Goal: Book appointment/travel/reservation: Complete application form

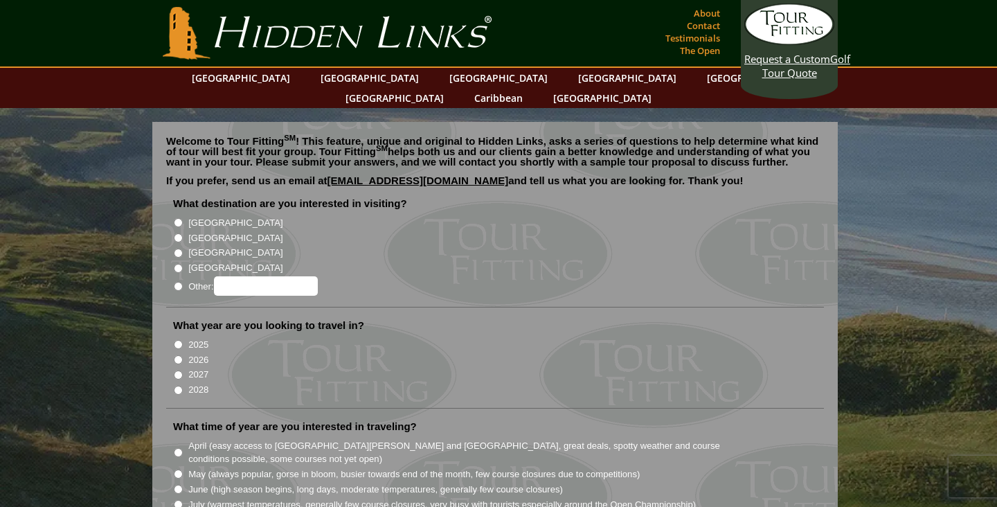
click at [181, 218] on input "[GEOGRAPHIC_DATA]" at bounding box center [178, 222] width 9 height 9
radio input "true"
click at [181, 233] on input "[GEOGRAPHIC_DATA]" at bounding box center [178, 237] width 9 height 9
radio input "true"
click at [179, 355] on input "2026" at bounding box center [178, 359] width 9 height 9
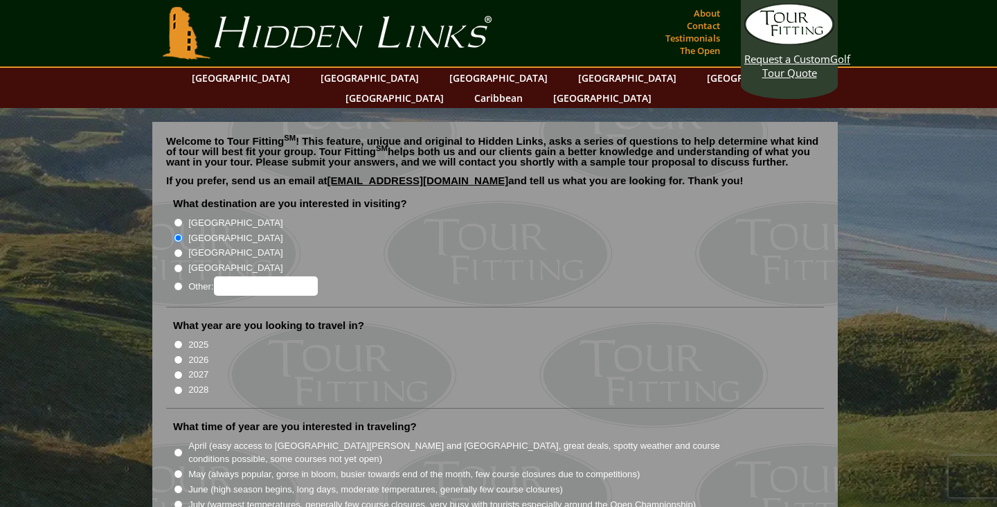
radio input "true"
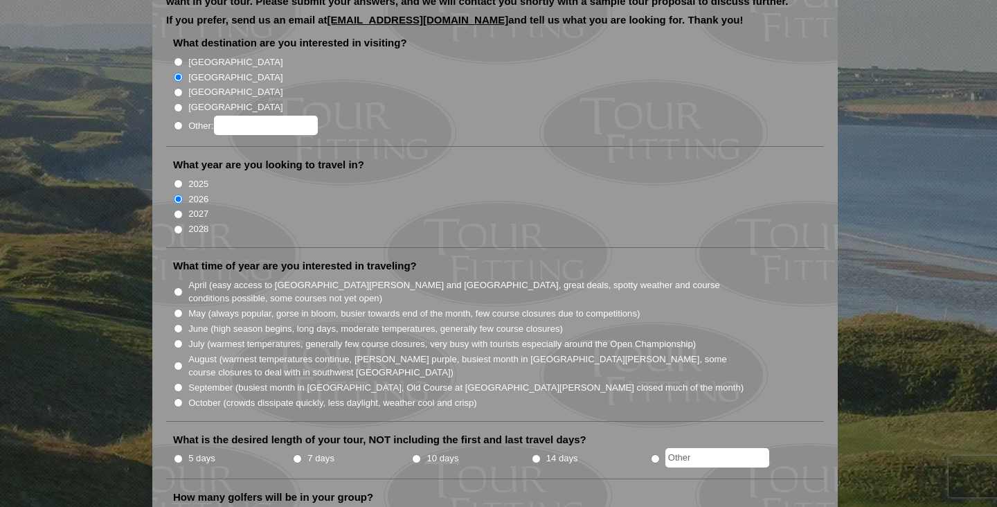
scroll to position [173, 0]
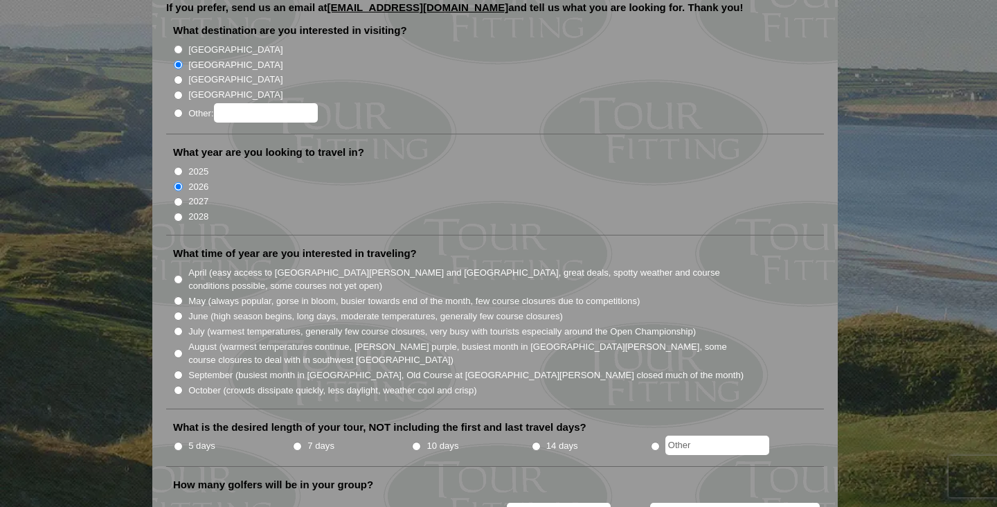
click at [177, 311] on input "June (high season begins, long days, moderate temperatures, generally few cours…" at bounding box center [178, 315] width 9 height 9
radio input "true"
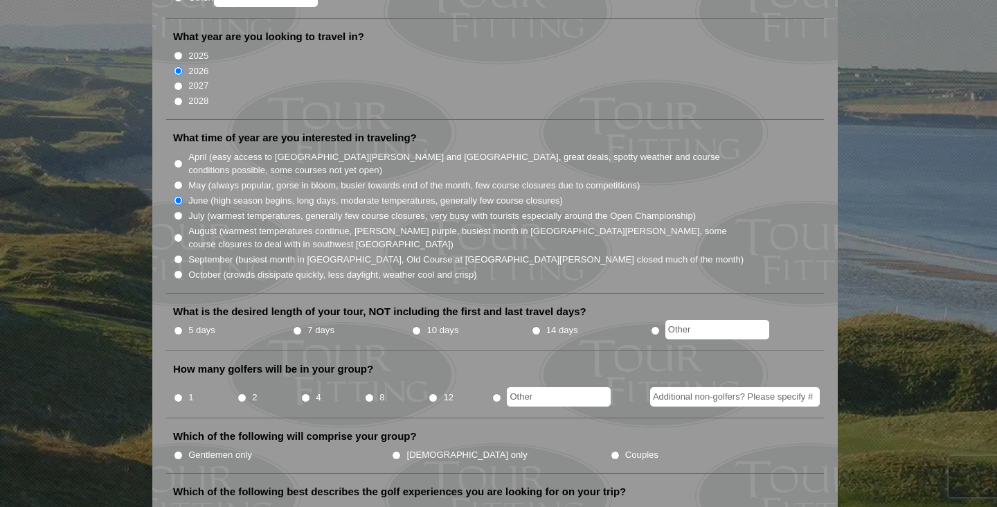
scroll to position [299, 0]
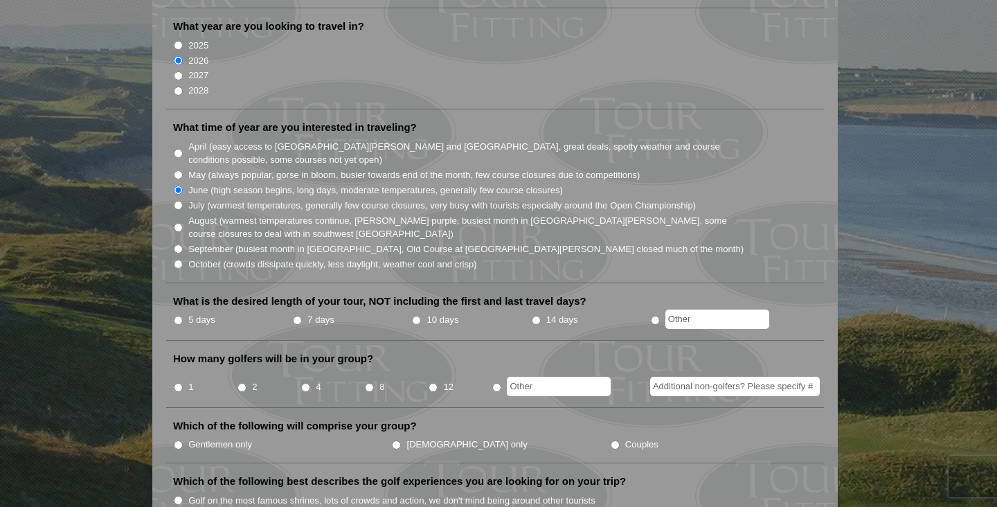
click at [179, 316] on input "5 days" at bounding box center [178, 320] width 9 height 9
radio input "true"
click at [242, 383] on input "2" at bounding box center [241, 387] width 9 height 9
radio input "true"
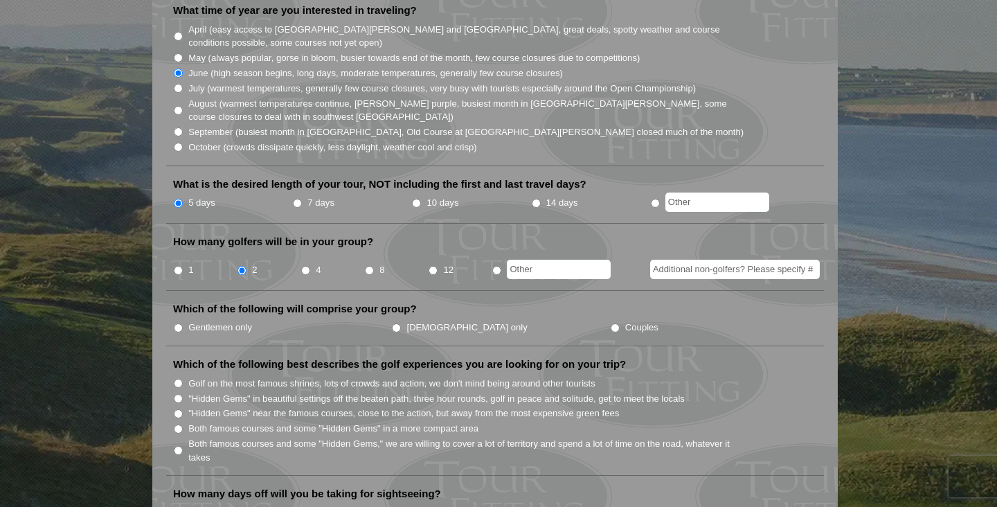
scroll to position [417, 0]
click at [625, 320] on label "Couples" at bounding box center [641, 327] width 33 height 14
click at [610, 323] on input "Couples" at bounding box center [614, 327] width 9 height 9
radio input "true"
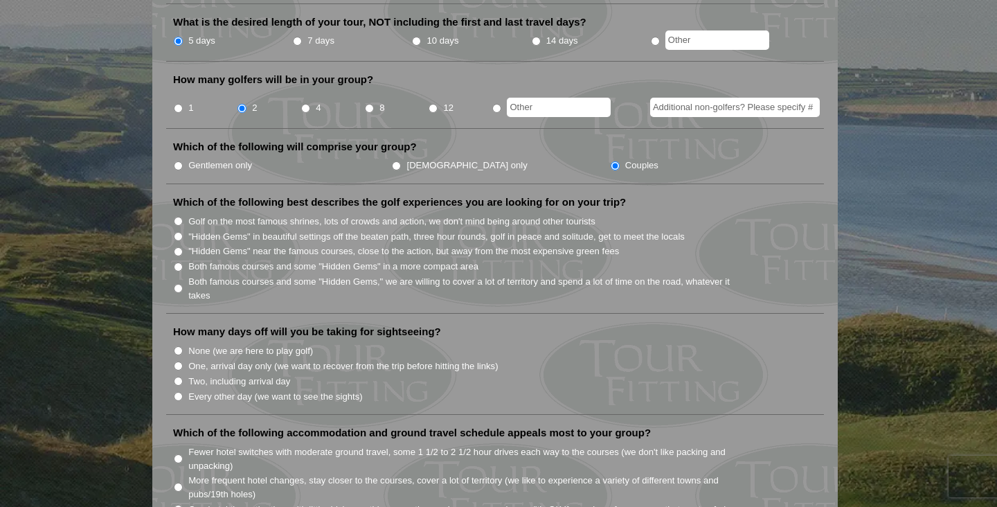
scroll to position [586, 0]
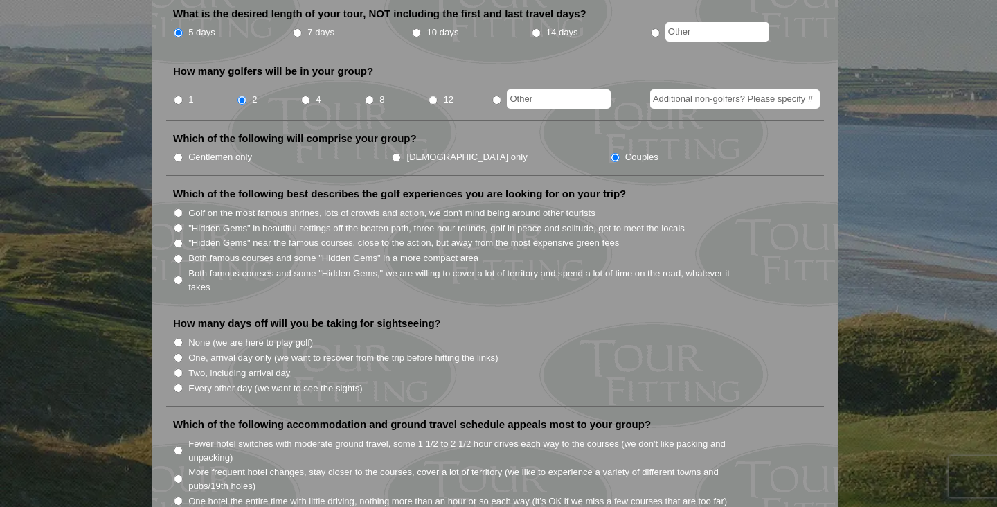
click at [199, 251] on label "Both famous courses and some "Hidden Gems" in a more compact area" at bounding box center [333, 258] width 290 height 14
click at [183, 254] on input "Both famous courses and some "Hidden Gems" in a more compact area" at bounding box center [178, 258] width 9 height 9
radio input "true"
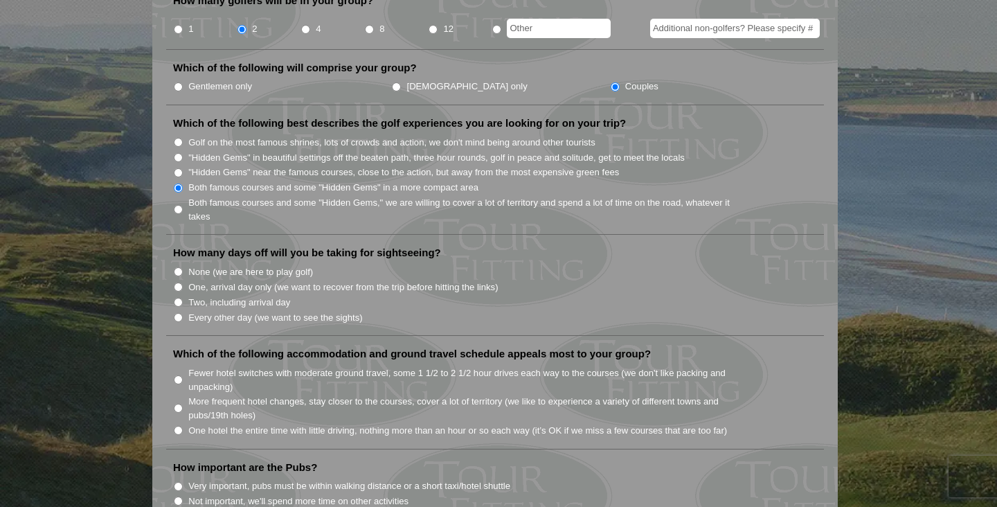
scroll to position [659, 0]
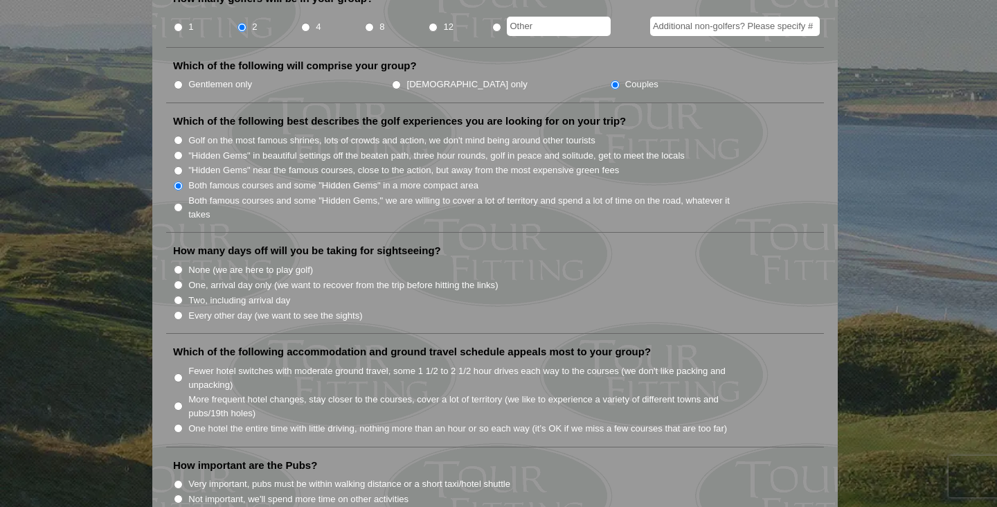
click at [226, 293] on label "Two, including arrival day" at bounding box center [239, 300] width 102 height 14
click at [183, 296] on input "Two, including arrival day" at bounding box center [178, 300] width 9 height 9
radio input "true"
click at [178, 311] on input "Every other day (we want to see the sights)" at bounding box center [178, 315] width 9 height 9
radio input "true"
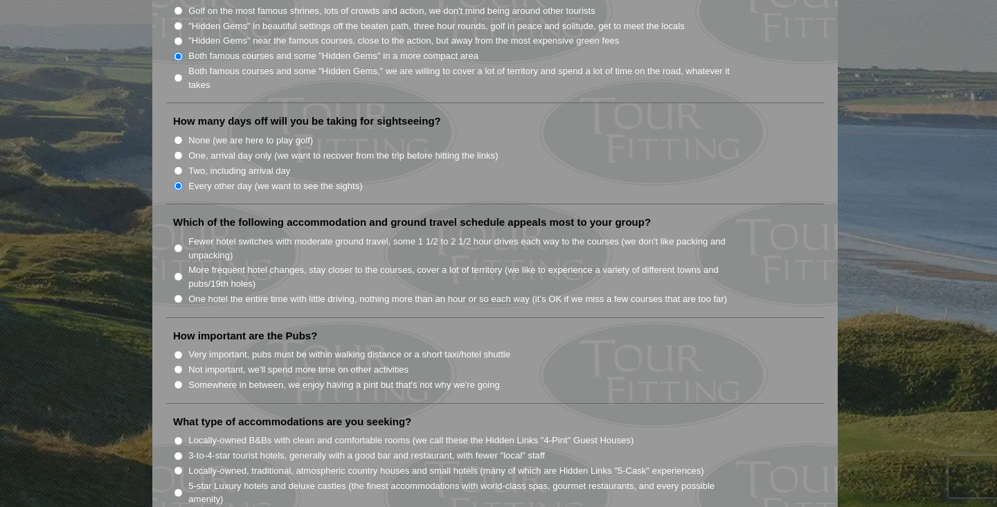
scroll to position [864, 0]
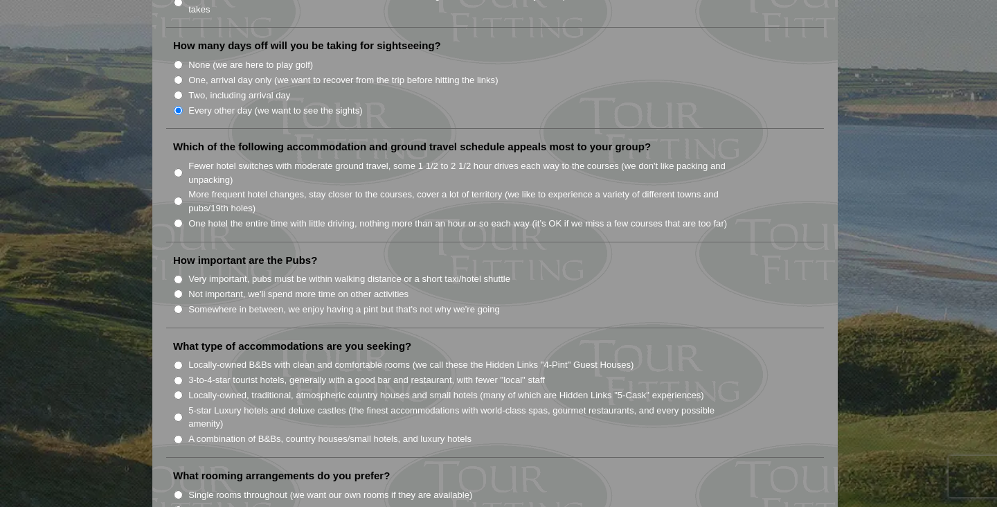
click at [179, 219] on input "One hotel the entire time with little driving, nothing more than an hour or so …" at bounding box center [178, 223] width 9 height 9
radio input "true"
click at [179, 275] on input "Very important, pubs must be within walking distance or a short taxi/hotel shut…" at bounding box center [178, 279] width 9 height 9
radio input "true"
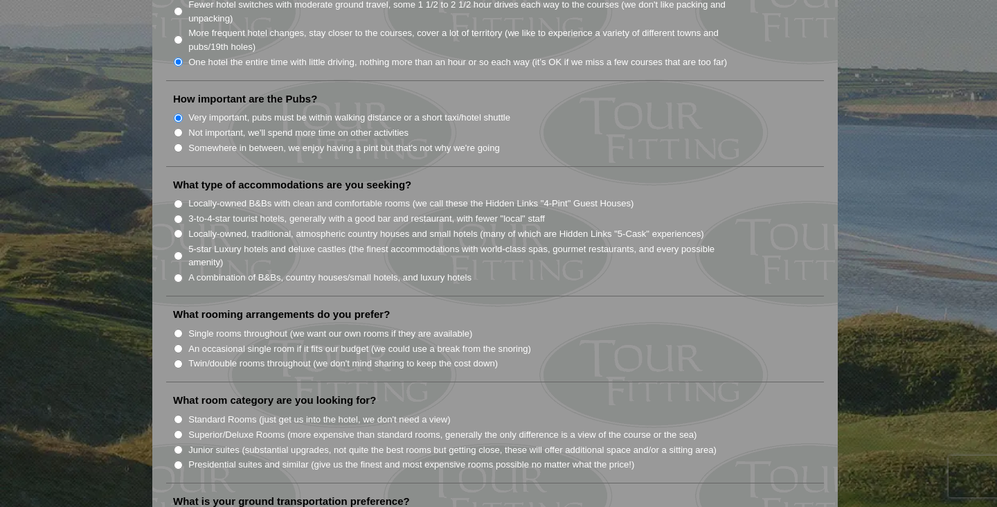
scroll to position [1026, 0]
click at [178, 273] on input "A combination of B&Bs, country houses/small hotels, and luxury hotels" at bounding box center [178, 277] width 9 height 9
radio input "true"
click at [180, 359] on input "Twin/double rooms throughout (we don't mind sharing to keep the cost down)" at bounding box center [178, 363] width 9 height 9
radio input "true"
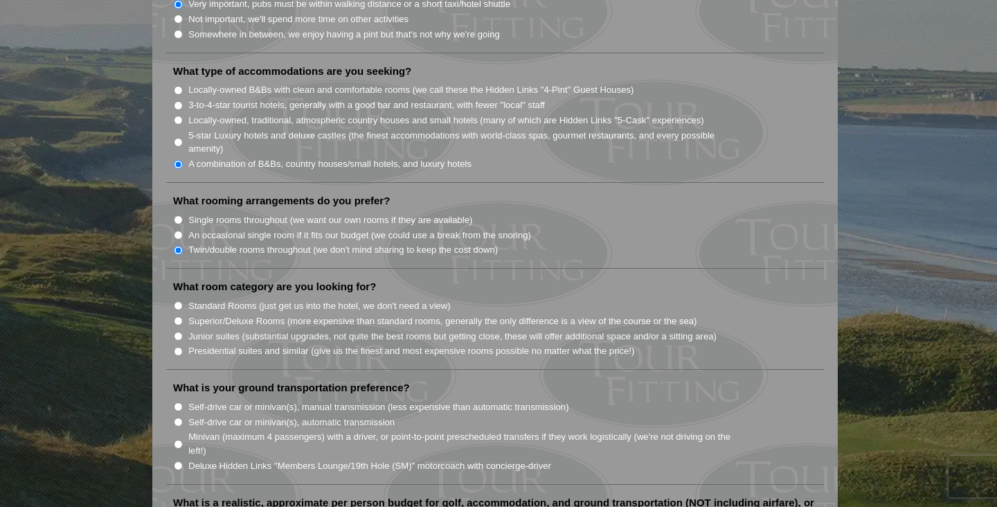
scroll to position [1145, 0]
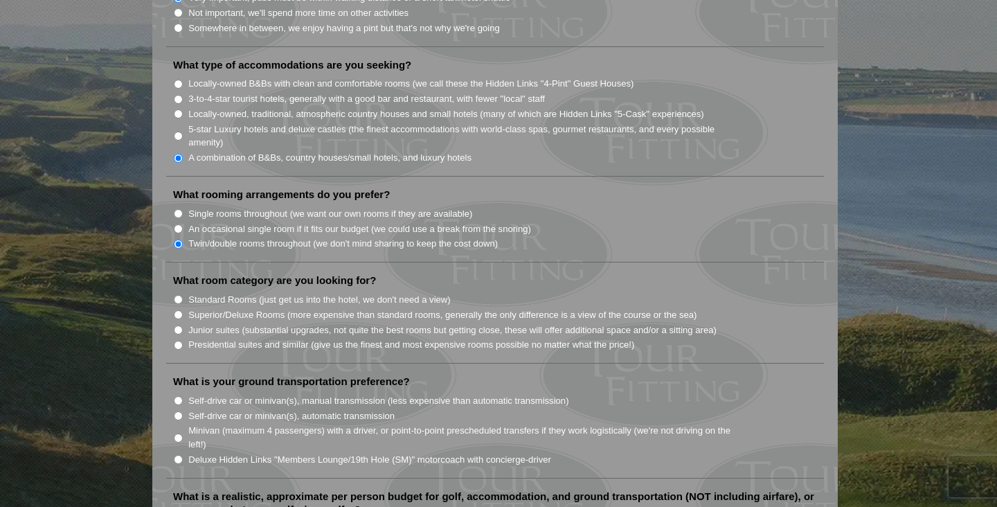
click at [180, 295] on input "Standard Rooms (just get us into the hotel, we don't need a view)" at bounding box center [178, 299] width 9 height 9
radio input "true"
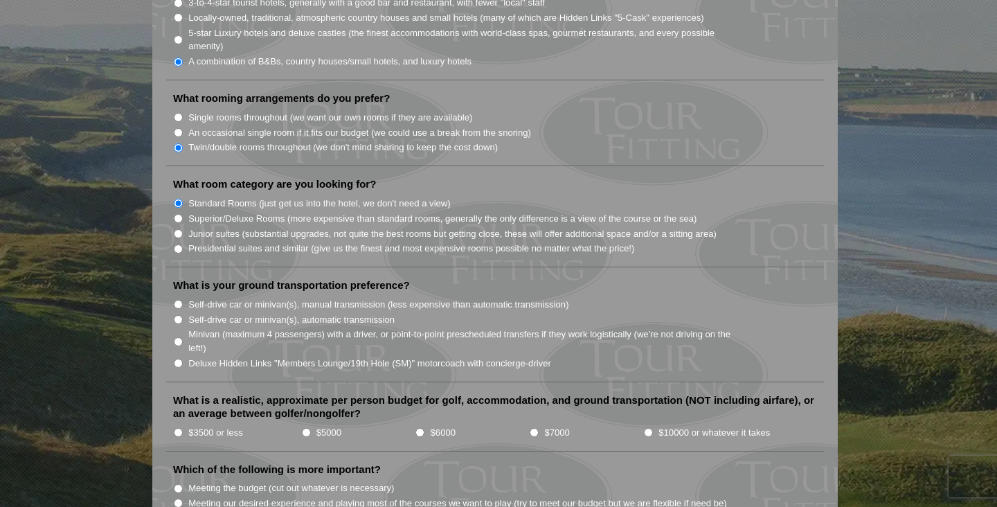
scroll to position [1258, 0]
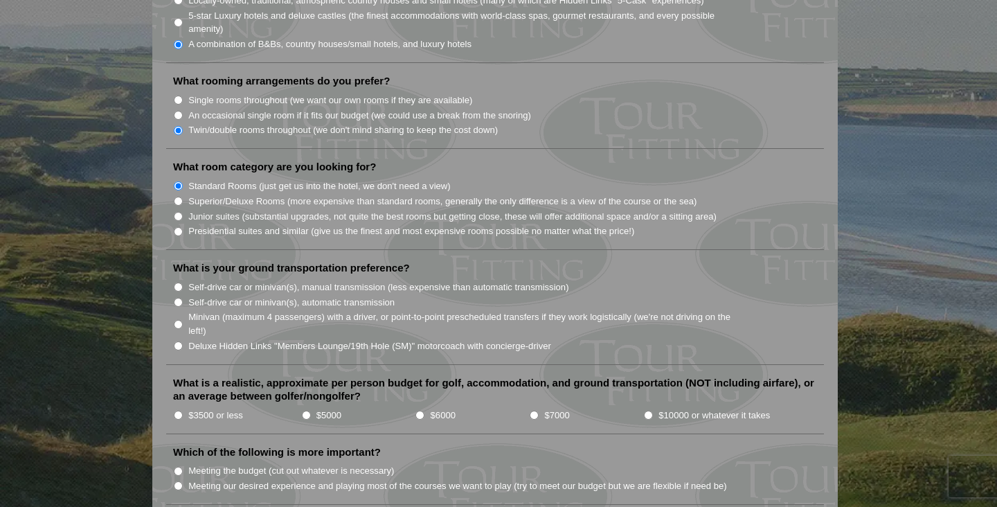
click at [181, 298] on input "Self-drive car or minivan(s), automatic transmission" at bounding box center [178, 302] width 9 height 9
radio input "true"
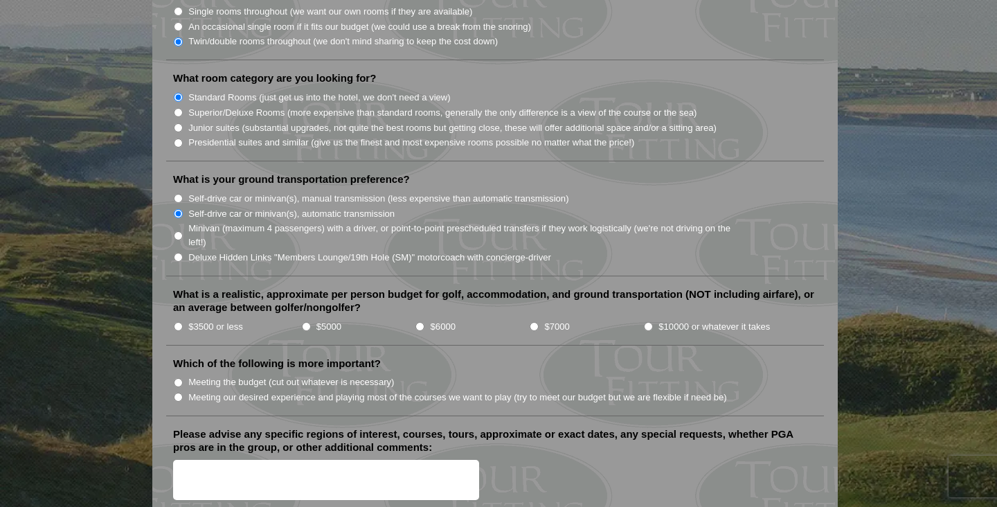
scroll to position [1348, 0]
click at [176, 320] on input "$3500 or less" at bounding box center [178, 324] width 9 height 9
radio input "true"
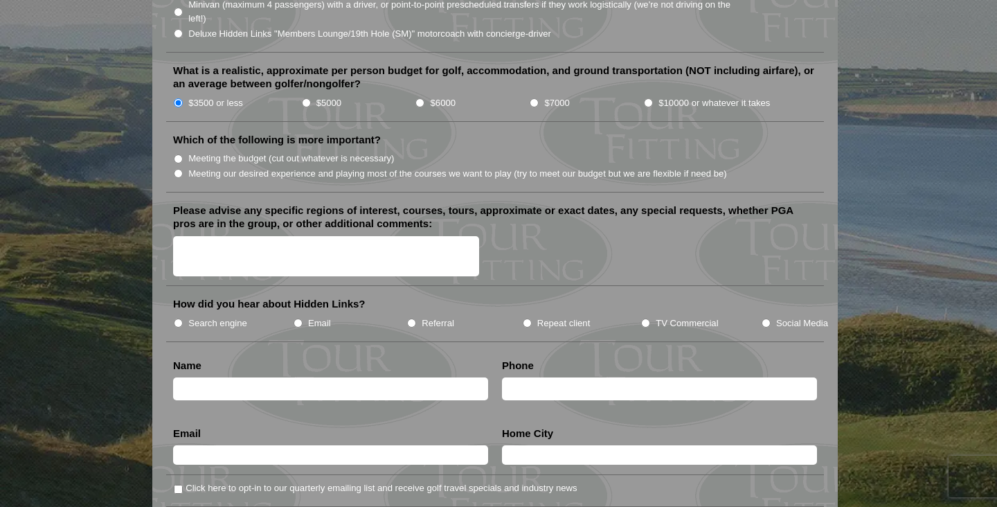
scroll to position [1555, 0]
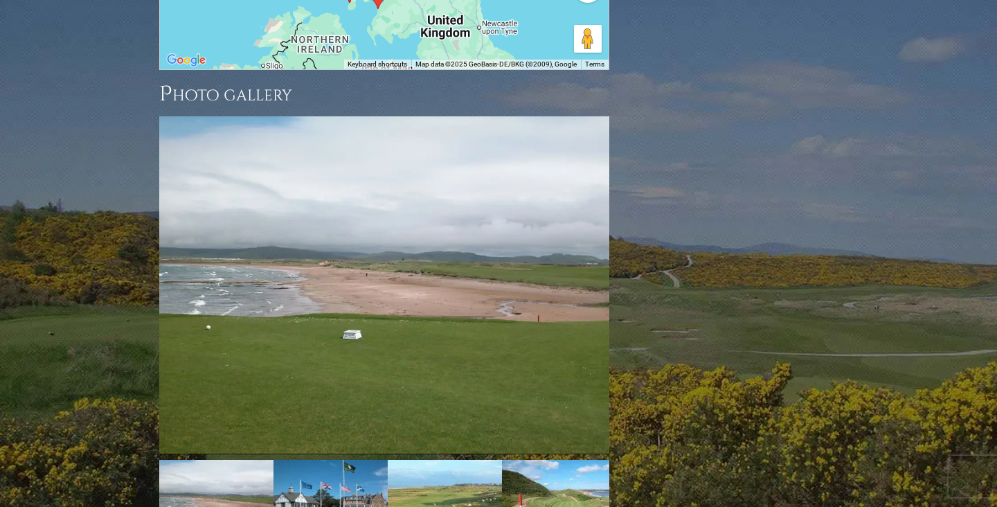
scroll to position [1948, 0]
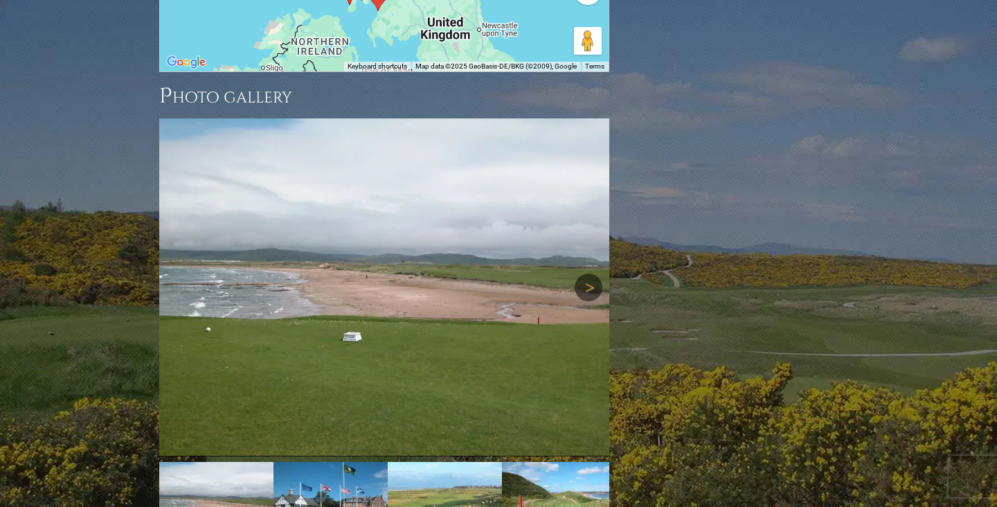
click at [598, 273] on link "Next" at bounding box center [588, 287] width 28 height 28
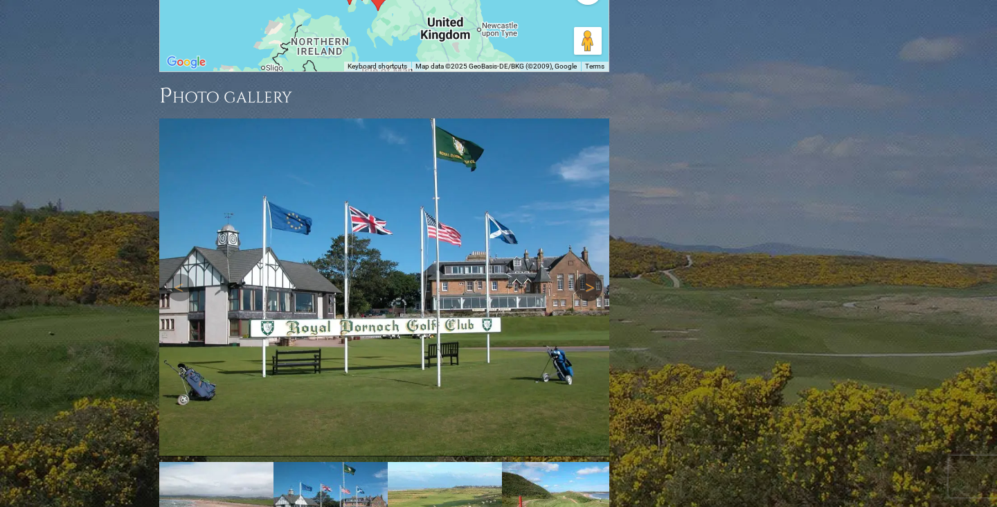
click at [597, 273] on link "Next" at bounding box center [588, 287] width 28 height 28
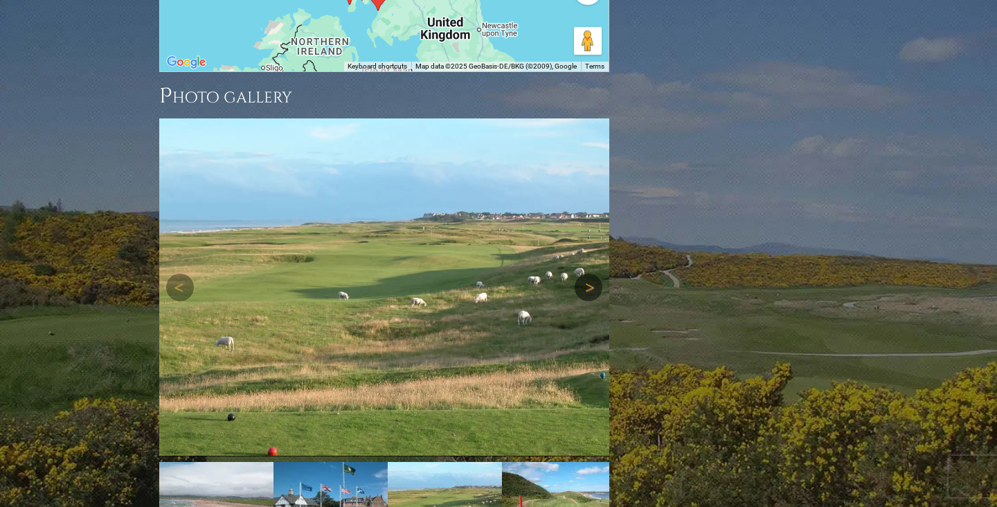
click at [597, 273] on link "Next" at bounding box center [588, 287] width 28 height 28
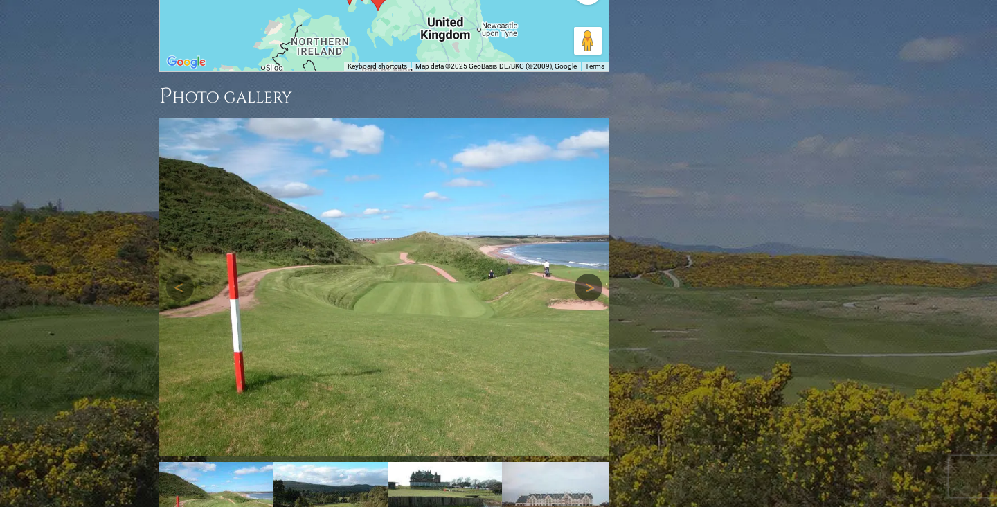
click at [597, 273] on link "Next" at bounding box center [588, 287] width 28 height 28
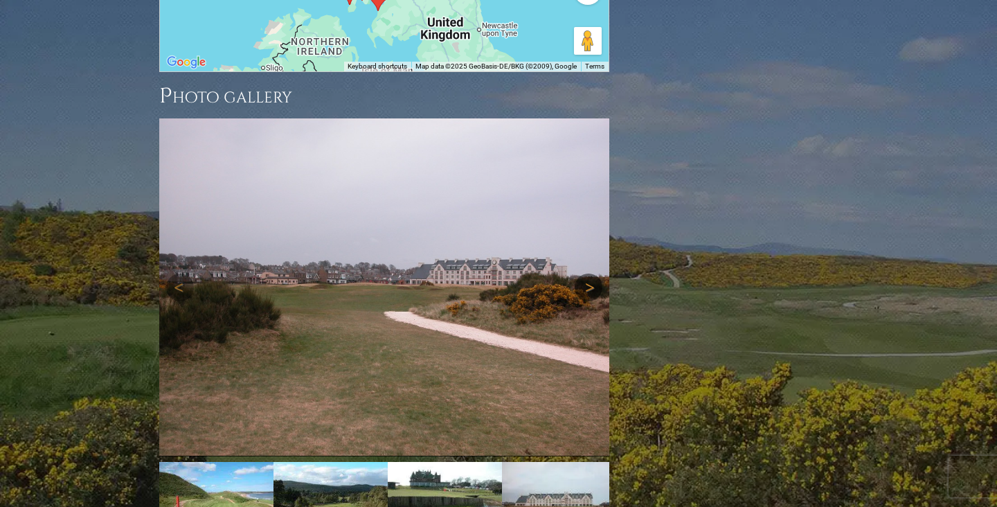
click at [597, 273] on link "Next" at bounding box center [588, 287] width 28 height 28
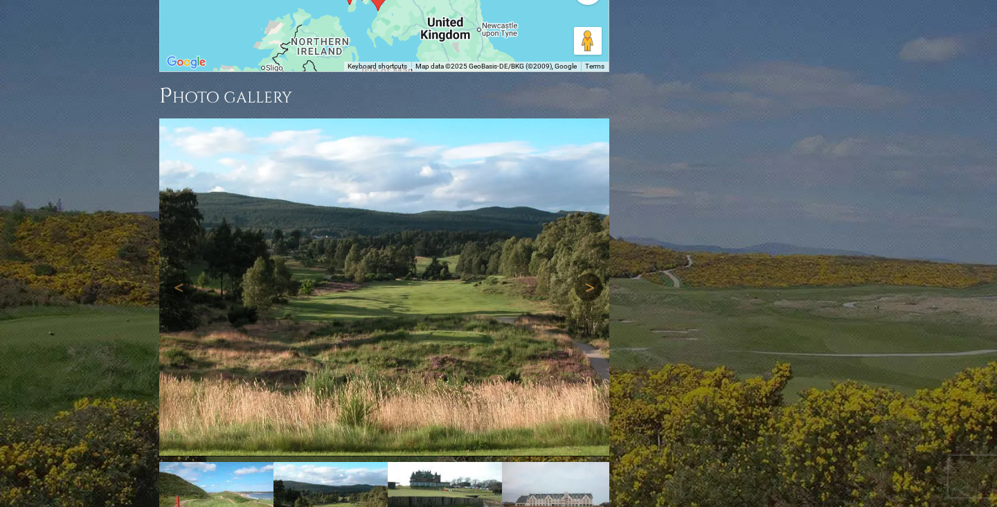
click at [597, 273] on link "Next" at bounding box center [588, 287] width 28 height 28
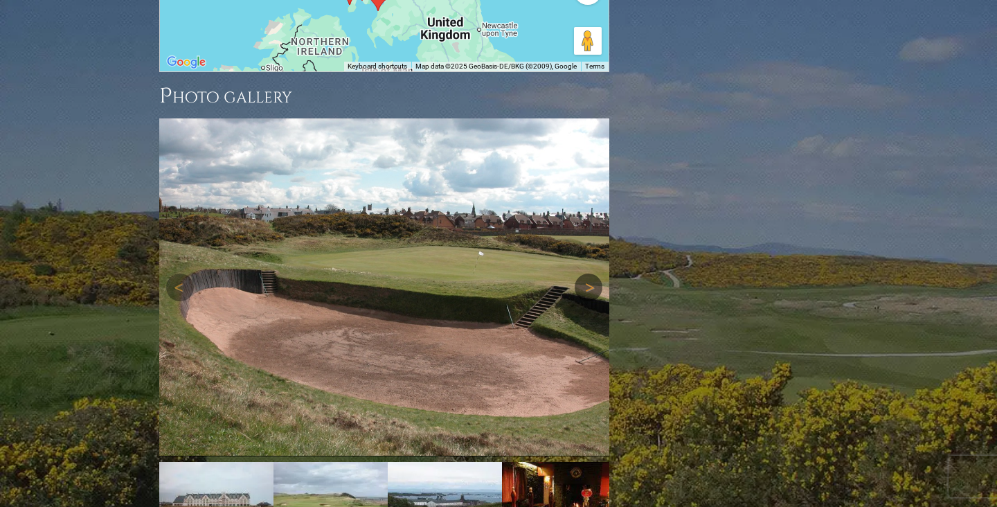
click at [597, 273] on link "Next" at bounding box center [588, 287] width 28 height 28
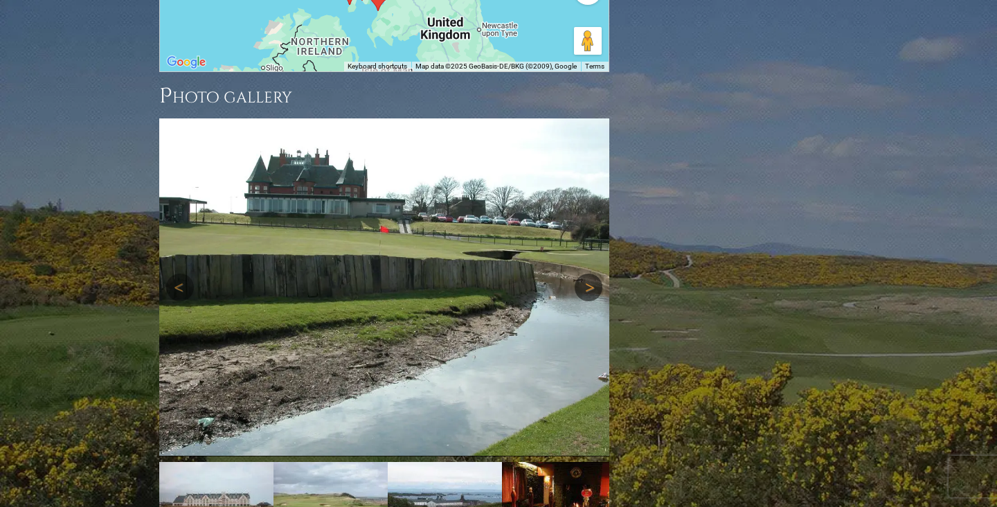
click at [597, 273] on link "Next" at bounding box center [588, 287] width 28 height 28
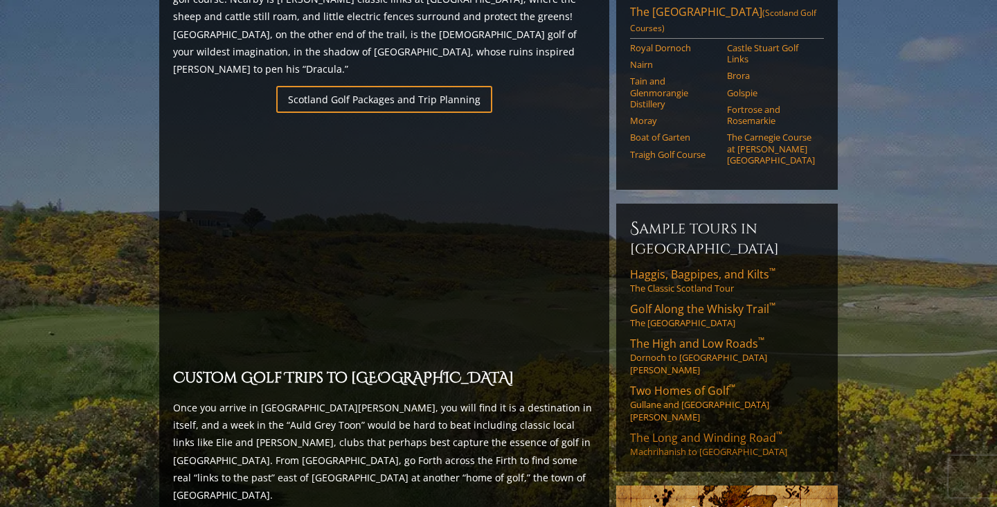
scroll to position [984, 0]
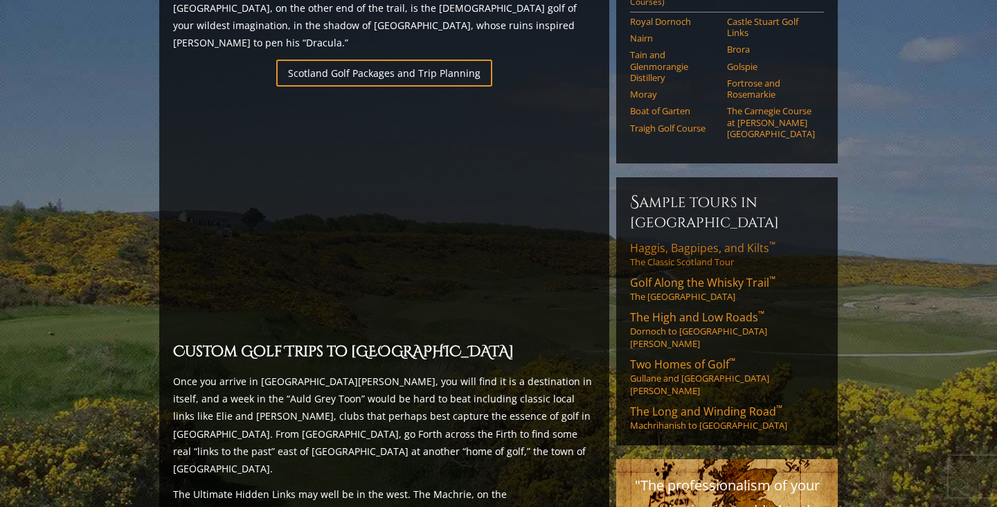
click at [719, 240] on span "Haggis, Bagpipes, and Kilts ™" at bounding box center [702, 247] width 145 height 15
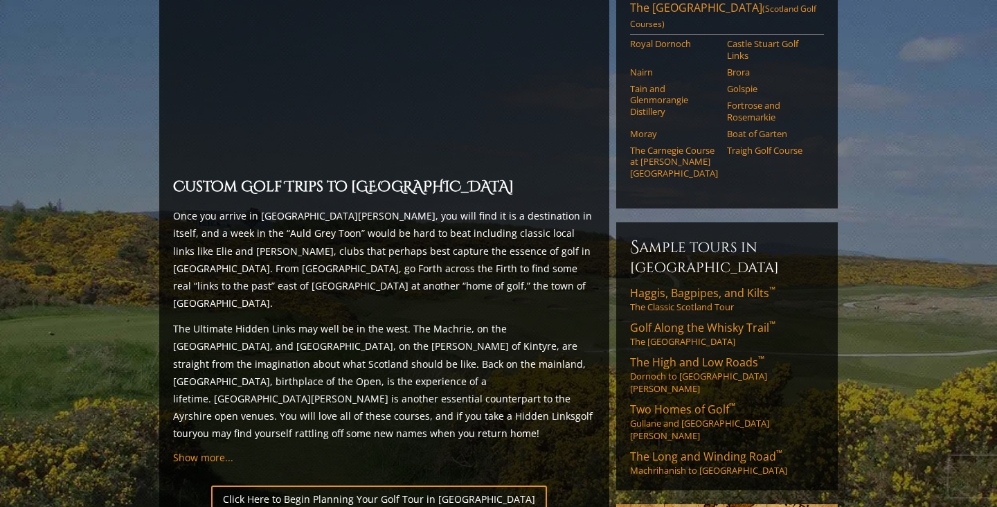
scroll to position [984, 0]
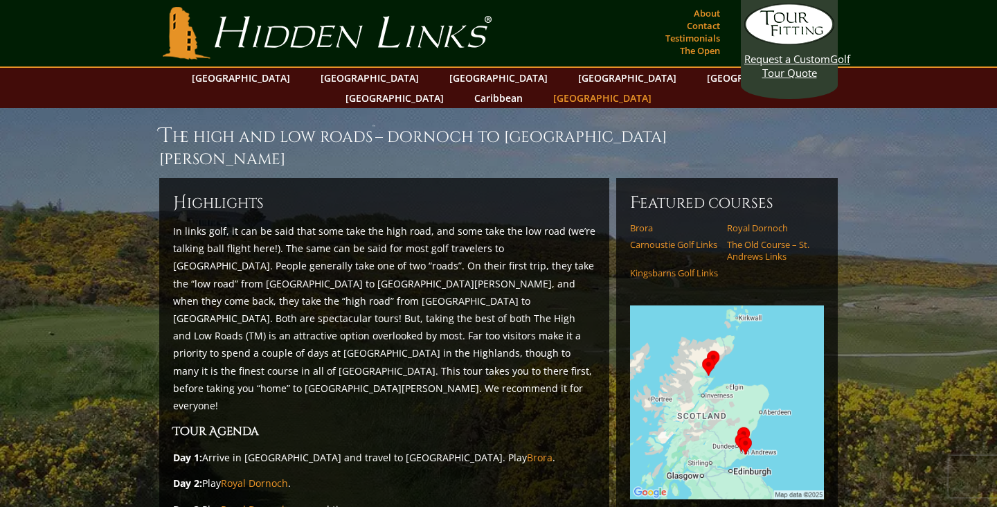
click at [658, 88] on link "[GEOGRAPHIC_DATA]" at bounding box center [602, 98] width 112 height 20
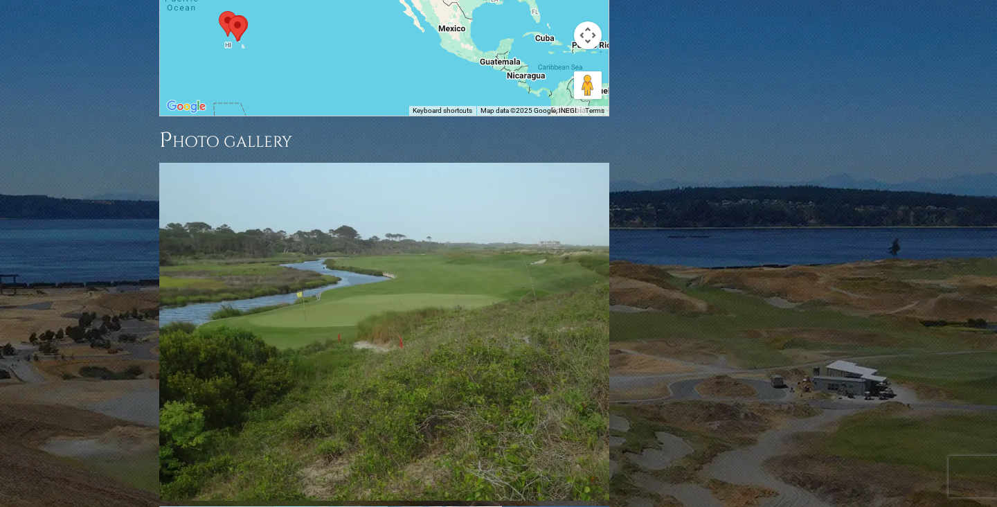
scroll to position [1754, 0]
